Goal: Task Accomplishment & Management: Use online tool/utility

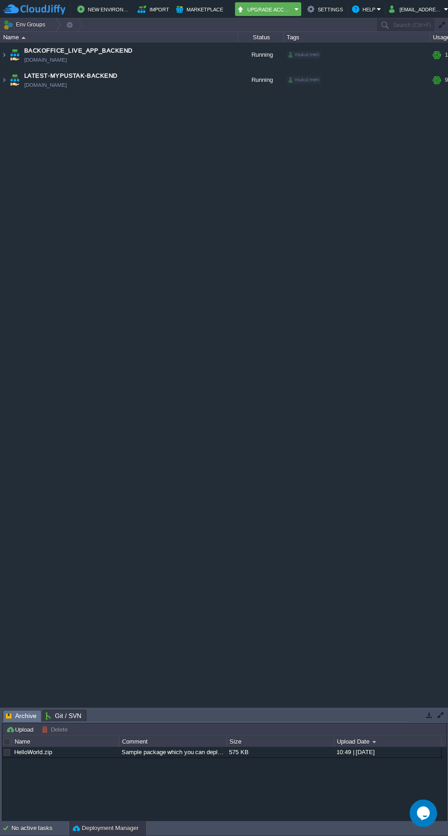
click at [12, 77] on img at bounding box center [14, 80] width 13 height 25
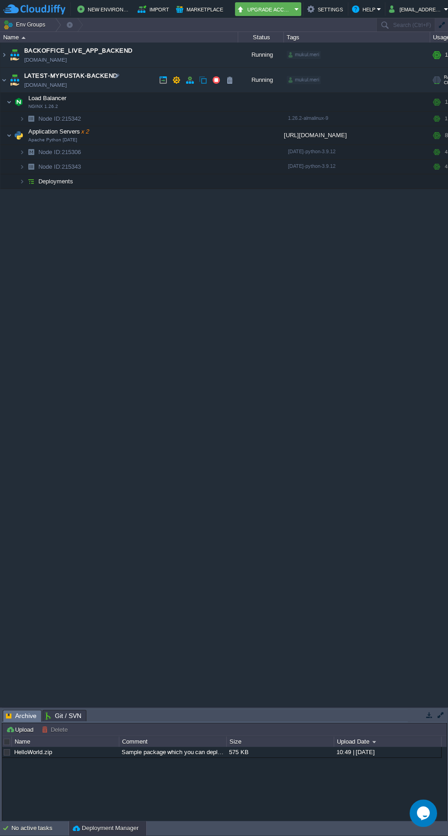
click at [3, 134] on span at bounding box center [3, 135] width 6 height 7
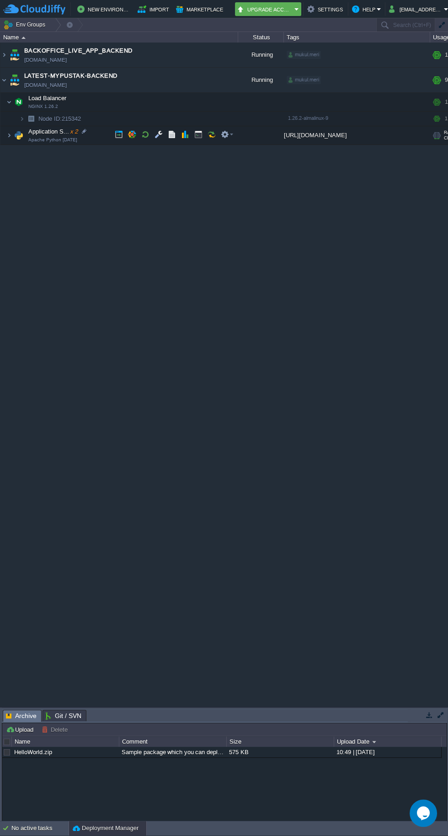
click at [12, 130] on td "Application S... x 2 Apache Python [DATE]" at bounding box center [119, 135] width 238 height 19
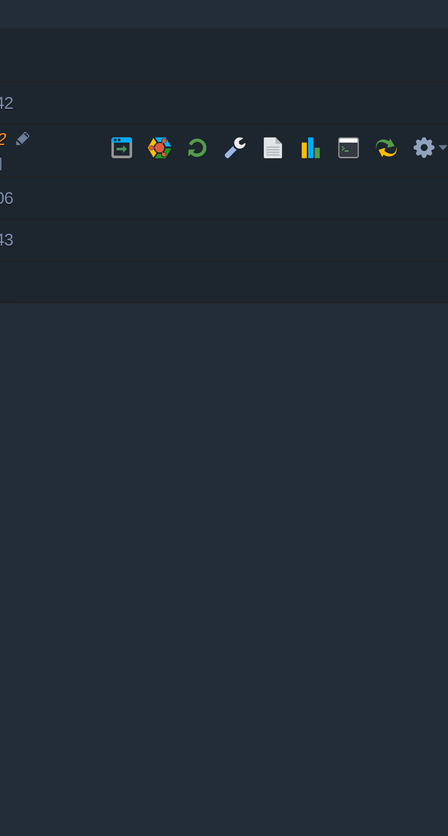
click at [143, 129] on td at bounding box center [146, 135] width 14 height 14
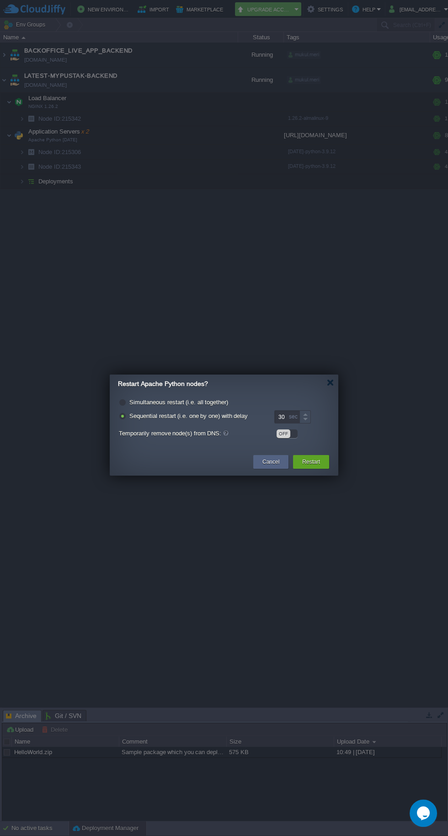
click at [156, 402] on label "Simultaneous restart (i.e. all together)" at bounding box center [178, 402] width 99 height 7
click at [125, 402] on input "radio" at bounding box center [122, 403] width 6 height 6
radio input "true"
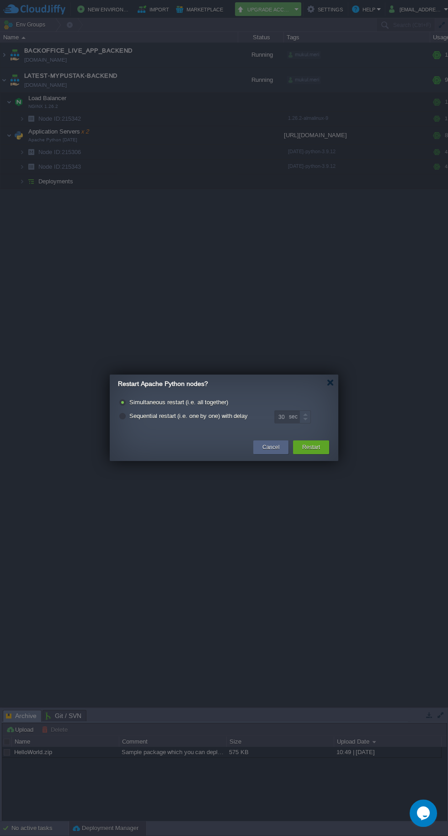
click at [309, 444] on button "Restart" at bounding box center [311, 446] width 18 height 9
